Goal: Task Accomplishment & Management: Use online tool/utility

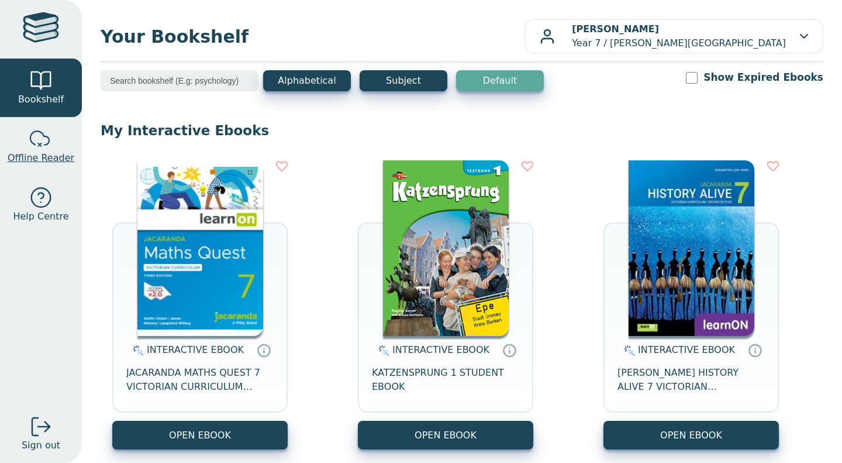
click at [0, 124] on link "Offline Reader" at bounding box center [41, 146] width 82 height 58
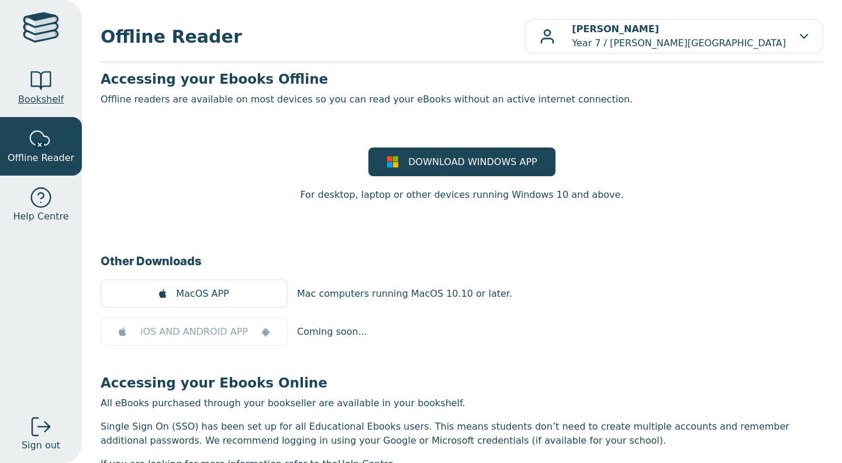
click at [30, 100] on span "Bookshelf" at bounding box center [41, 99] width 46 height 14
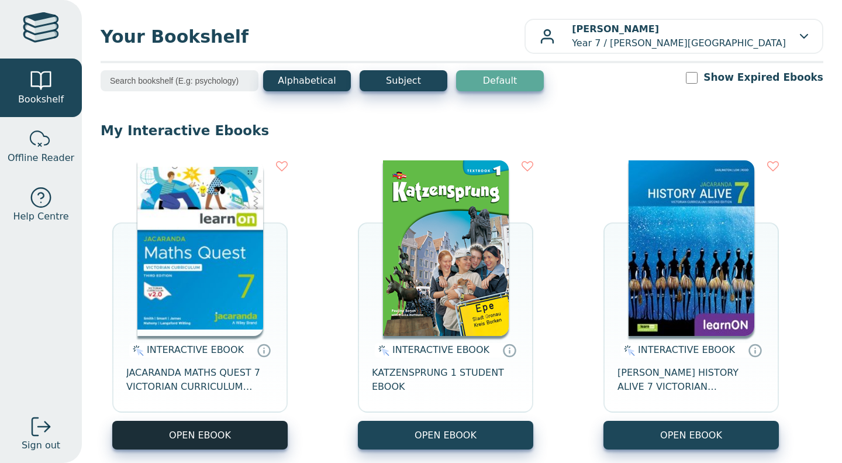
click at [219, 445] on button "OPEN EBOOK" at bounding box center [199, 434] width 175 height 29
